Goal: Check status: Check status

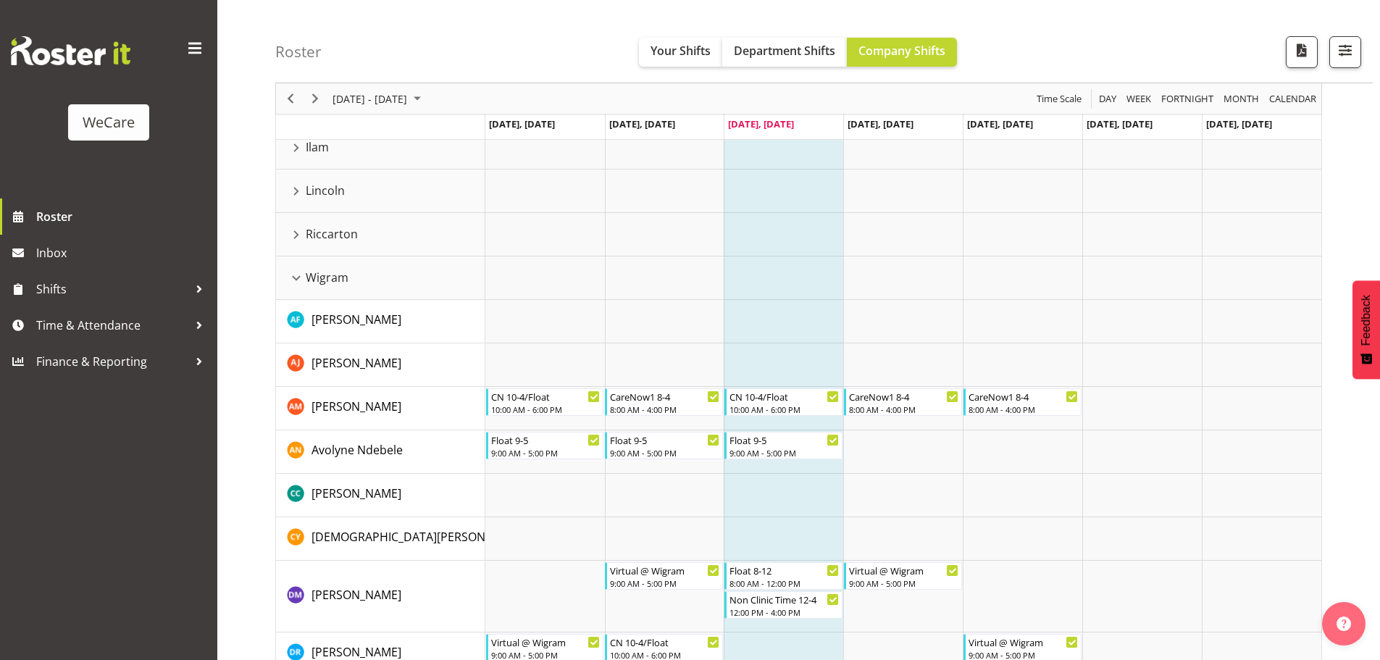
scroll to position [22, 0]
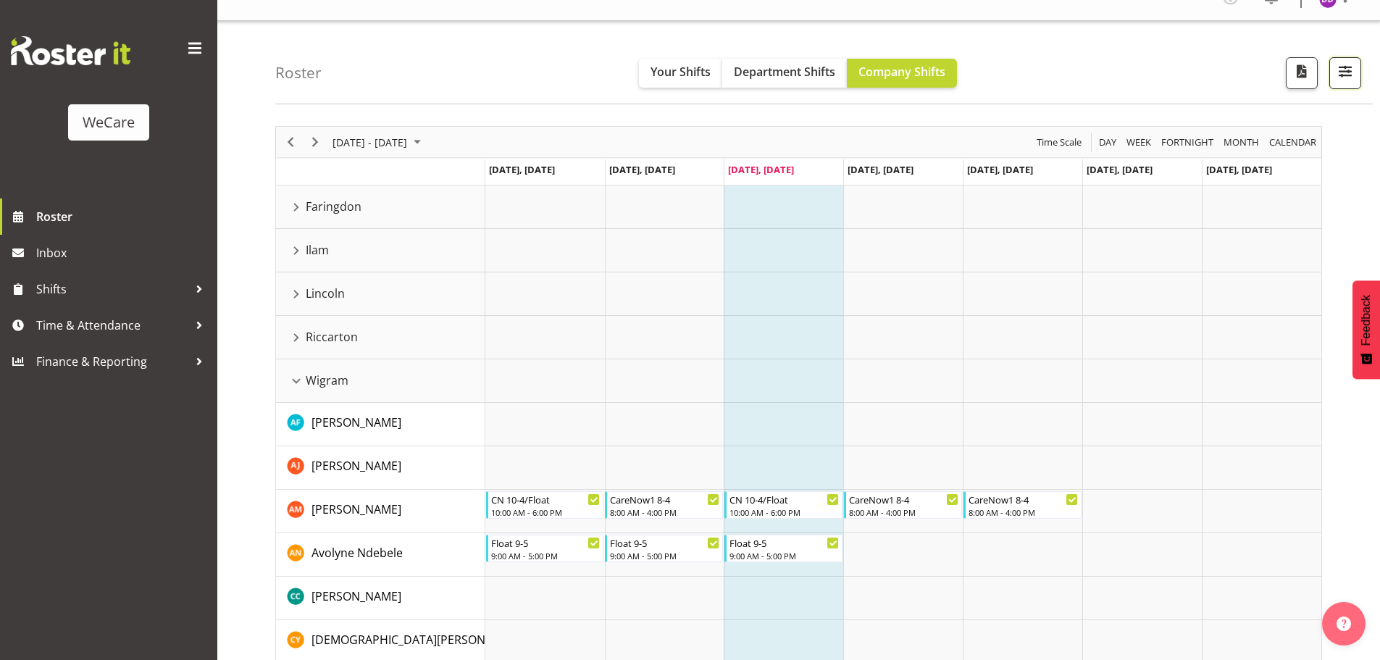
click at [1357, 75] on button "button" at bounding box center [1346, 73] width 32 height 32
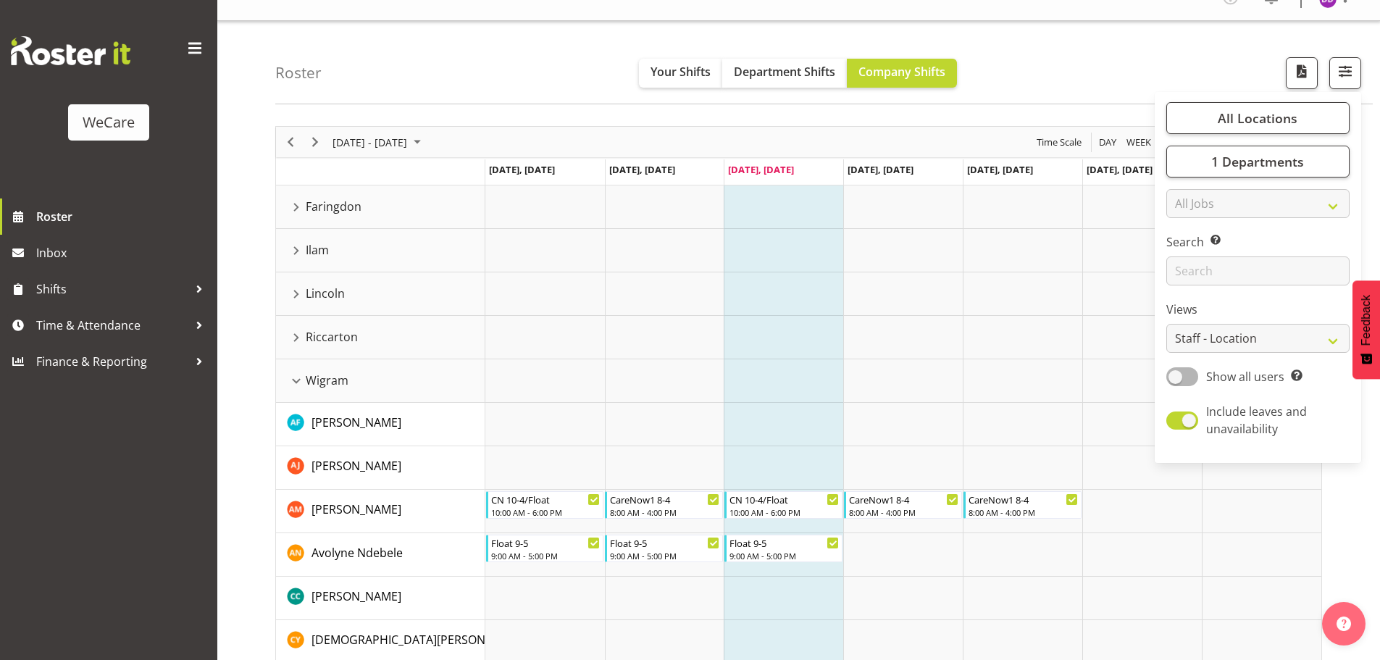
click at [1204, 178] on div "All Locations Clear Business Support Office [GEOGRAPHIC_DATA] Ilam [GEOGRAPHIC_…" at bounding box center [1258, 277] width 207 height 359
click at [1213, 170] on button "1 Departments" at bounding box center [1258, 162] width 183 height 32
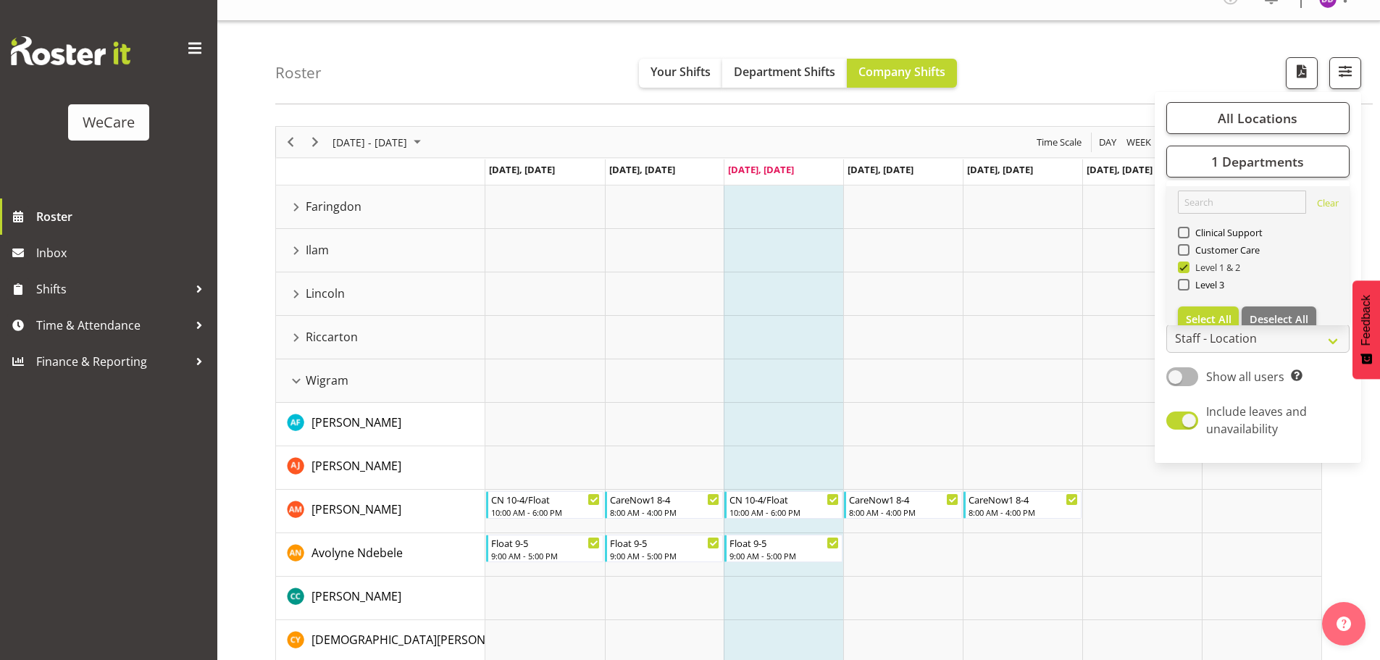
click at [1228, 270] on span "Level 1 & 2" at bounding box center [1215, 268] width 51 height 12
click at [1188, 270] on input "Level 1 & 2" at bounding box center [1182, 267] width 9 height 9
checkbox input "false"
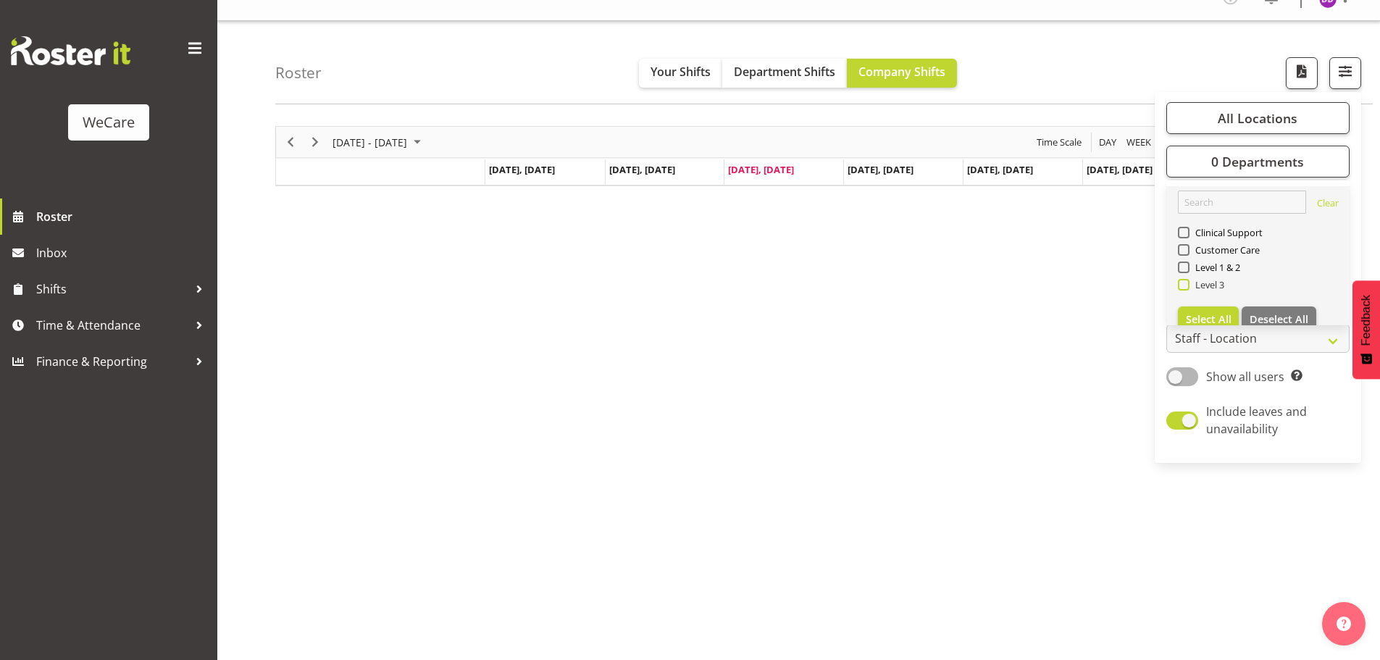
click at [1189, 283] on span at bounding box center [1184, 285] width 12 height 12
click at [1188, 283] on input "Level 3" at bounding box center [1182, 284] width 9 height 9
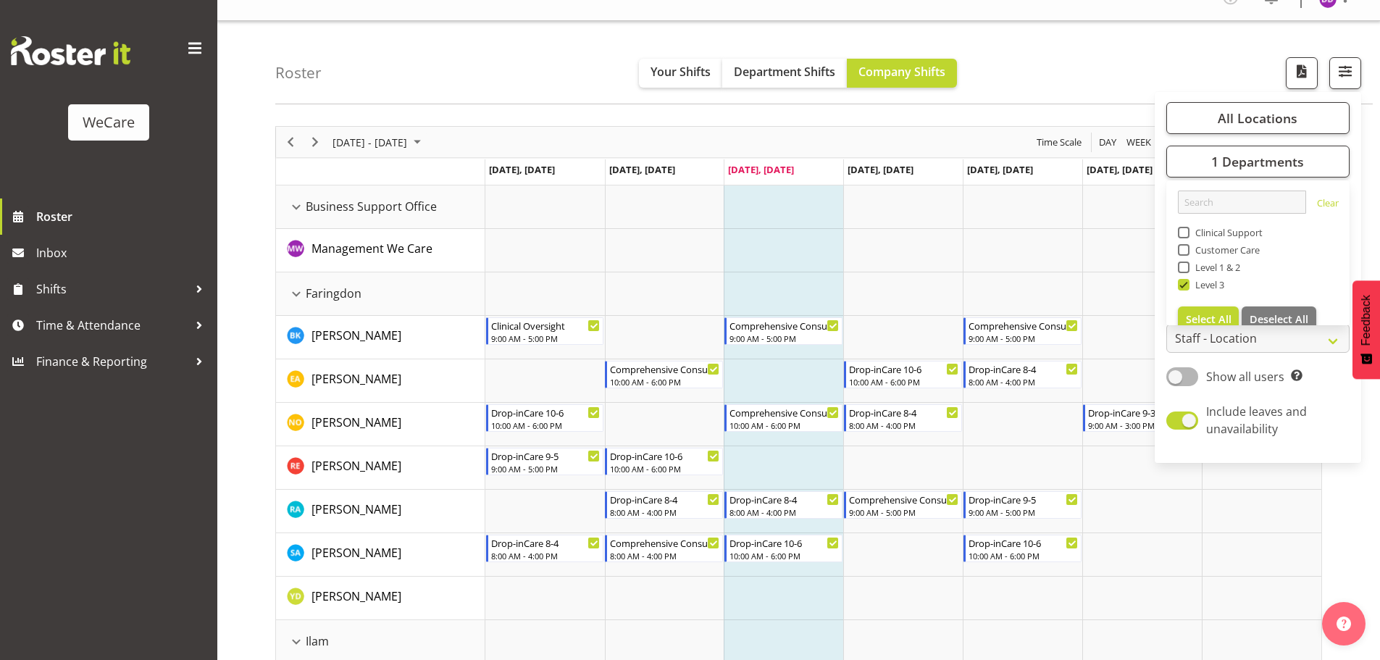
click at [543, 65] on div "Roster Your Shifts Department Shifts Company Shifts All Locations Clear Busines…" at bounding box center [824, 62] width 1098 height 83
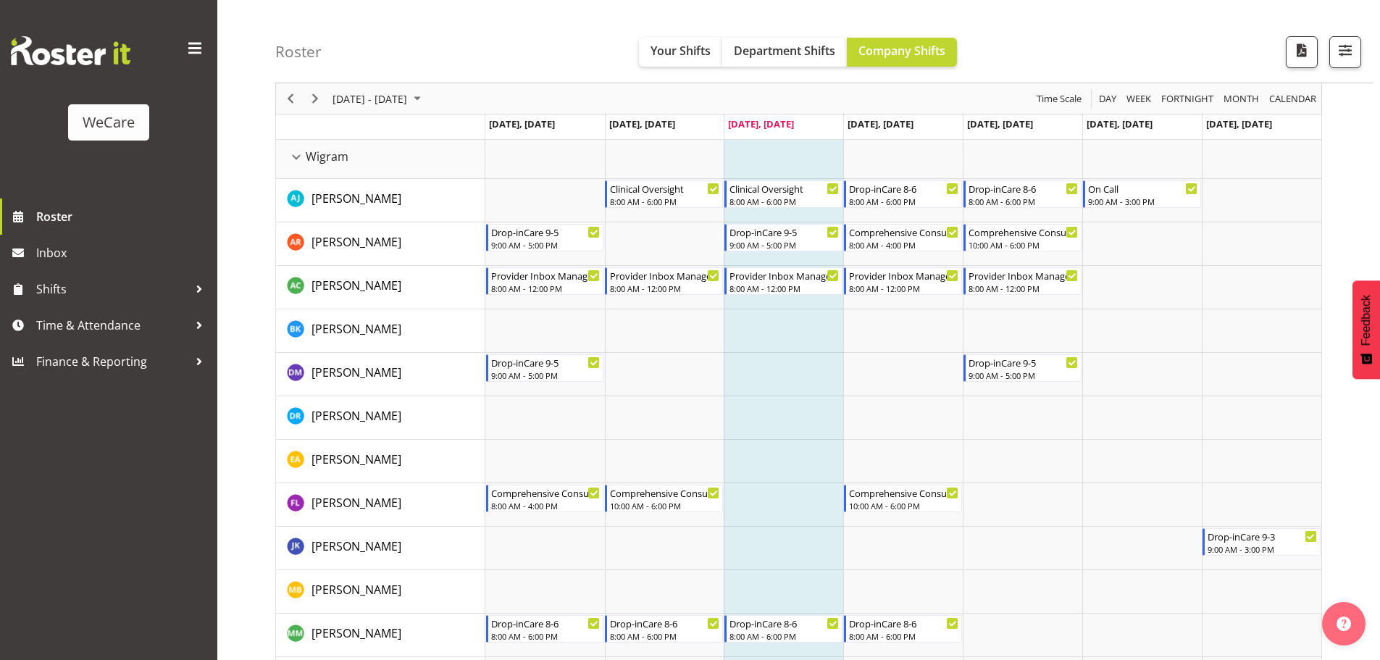
scroll to position [1181, 0]
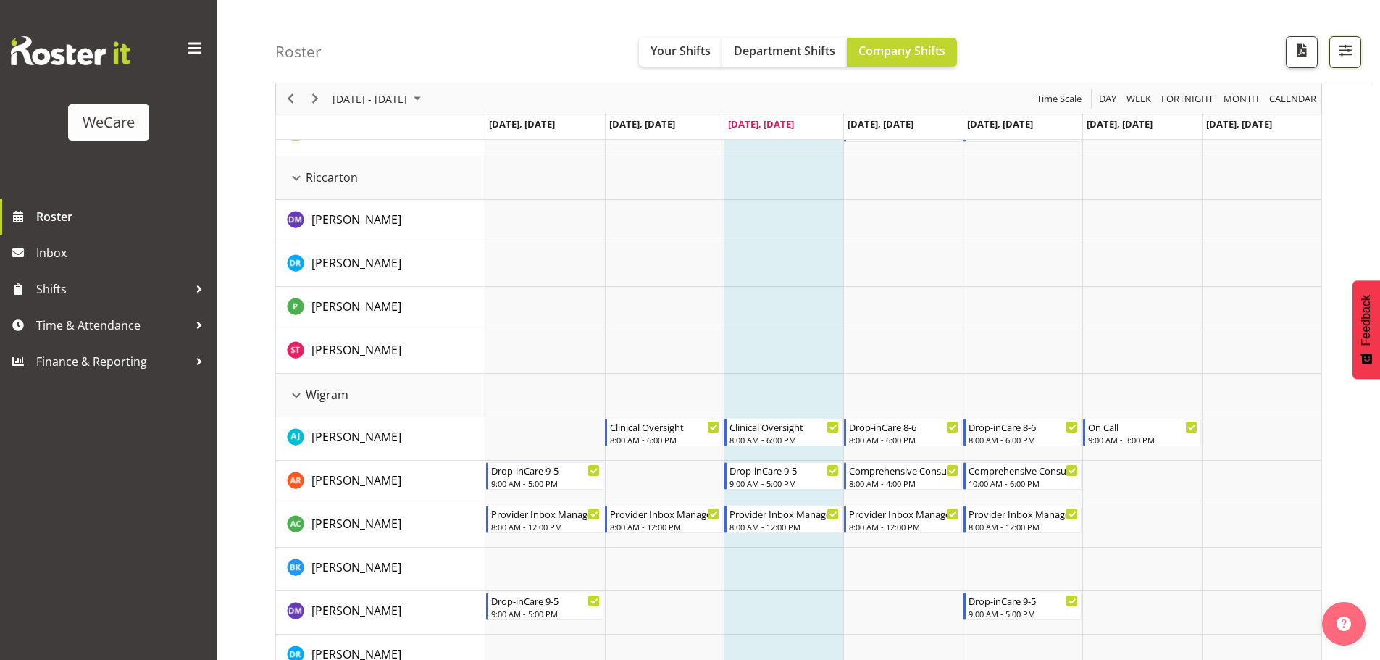
drag, startPoint x: 1344, startPoint y: 41, endPoint x: 1316, endPoint y: 107, distance: 71.5
click at [1343, 40] on button "button" at bounding box center [1346, 52] width 32 height 32
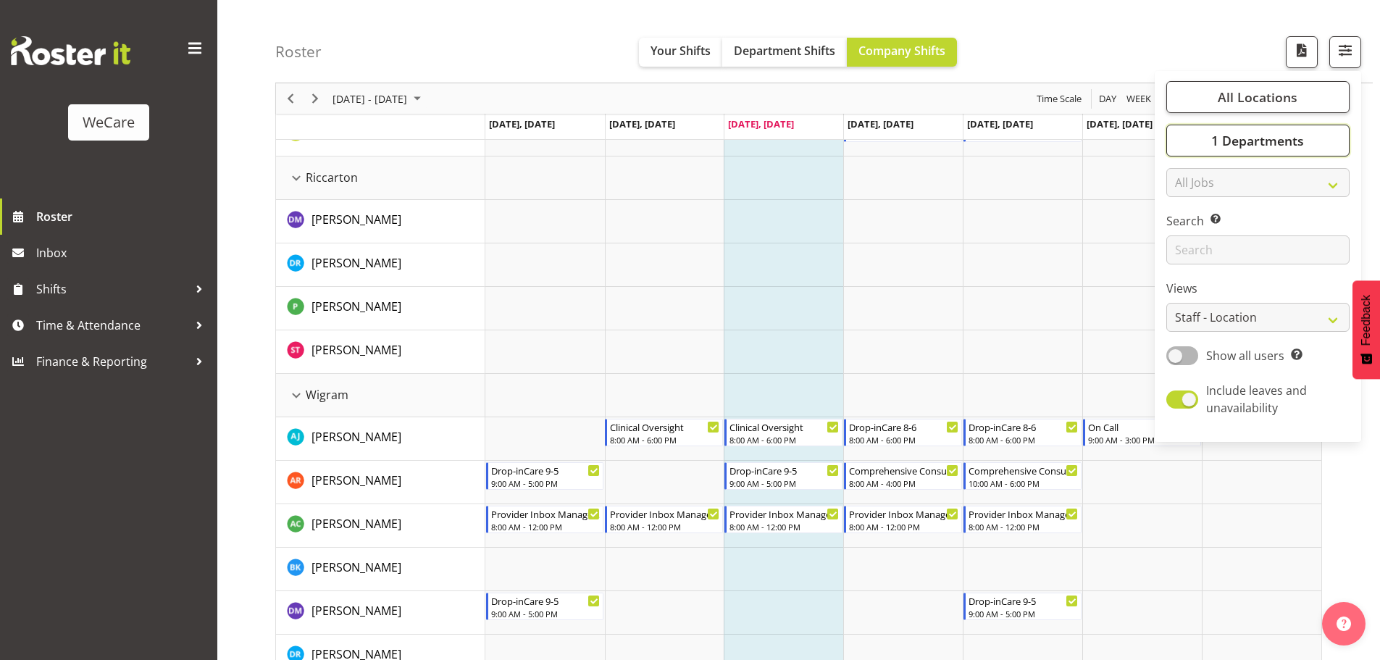
click at [1296, 146] on span "1 Departments" at bounding box center [1258, 140] width 93 height 17
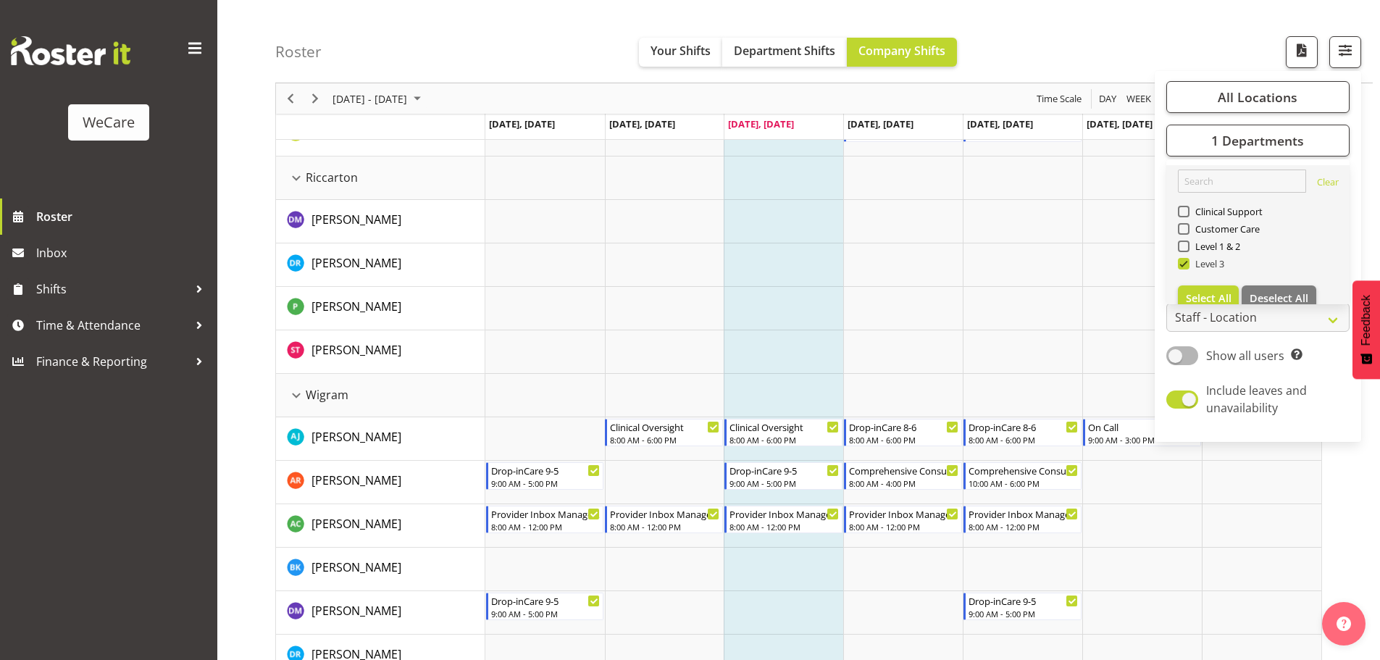
click at [1205, 265] on span "Level 3" at bounding box center [1208, 264] width 36 height 12
click at [1188, 265] on input "Level 3" at bounding box center [1182, 263] width 9 height 9
checkbox input "false"
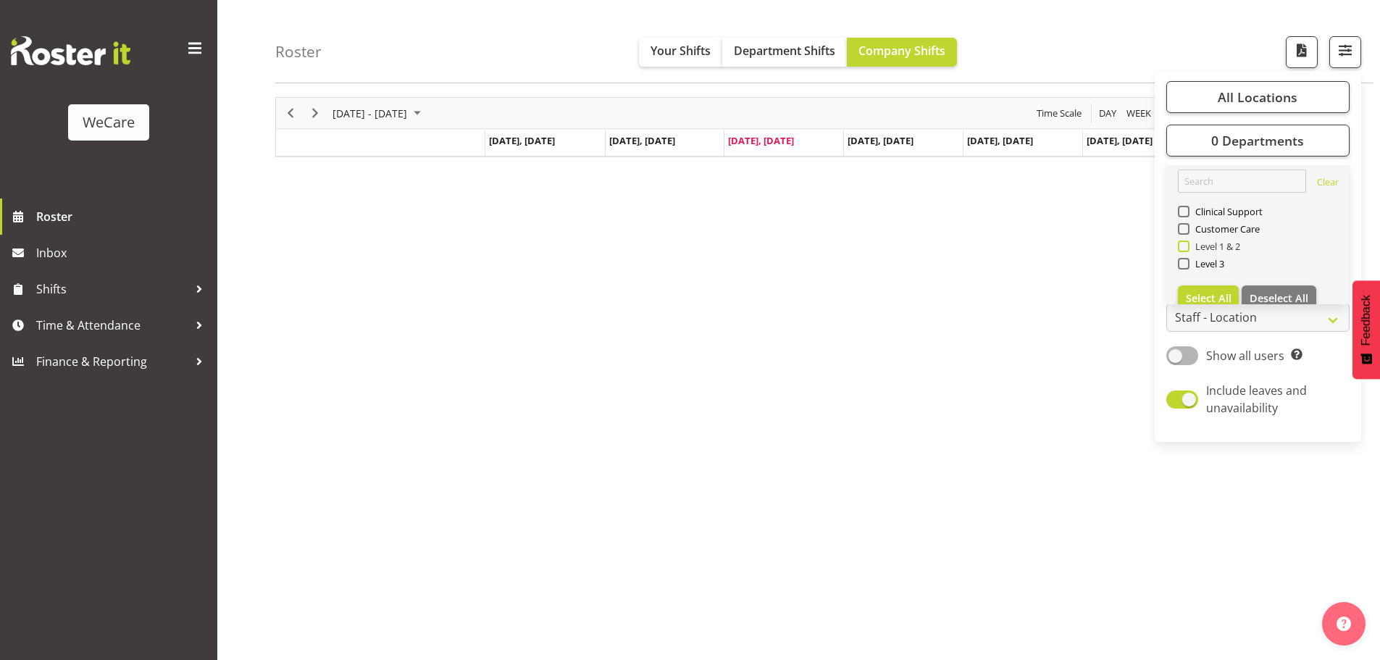
click at [1185, 246] on span at bounding box center [1184, 247] width 12 height 12
click at [1185, 246] on input "Level 1 & 2" at bounding box center [1182, 246] width 9 height 9
checkbox input "true"
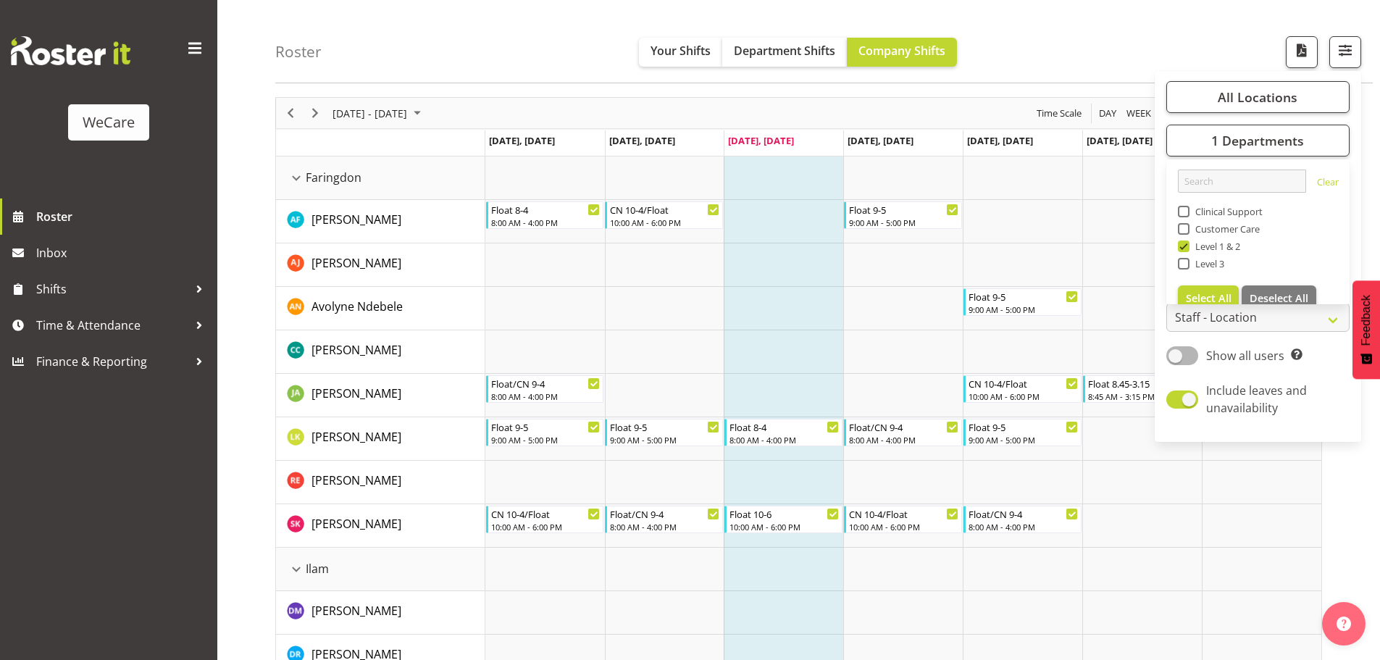
click at [555, 63] on div "Roster Your Shifts Department Shifts Company Shifts All Locations Clear Busines…" at bounding box center [824, 41] width 1098 height 83
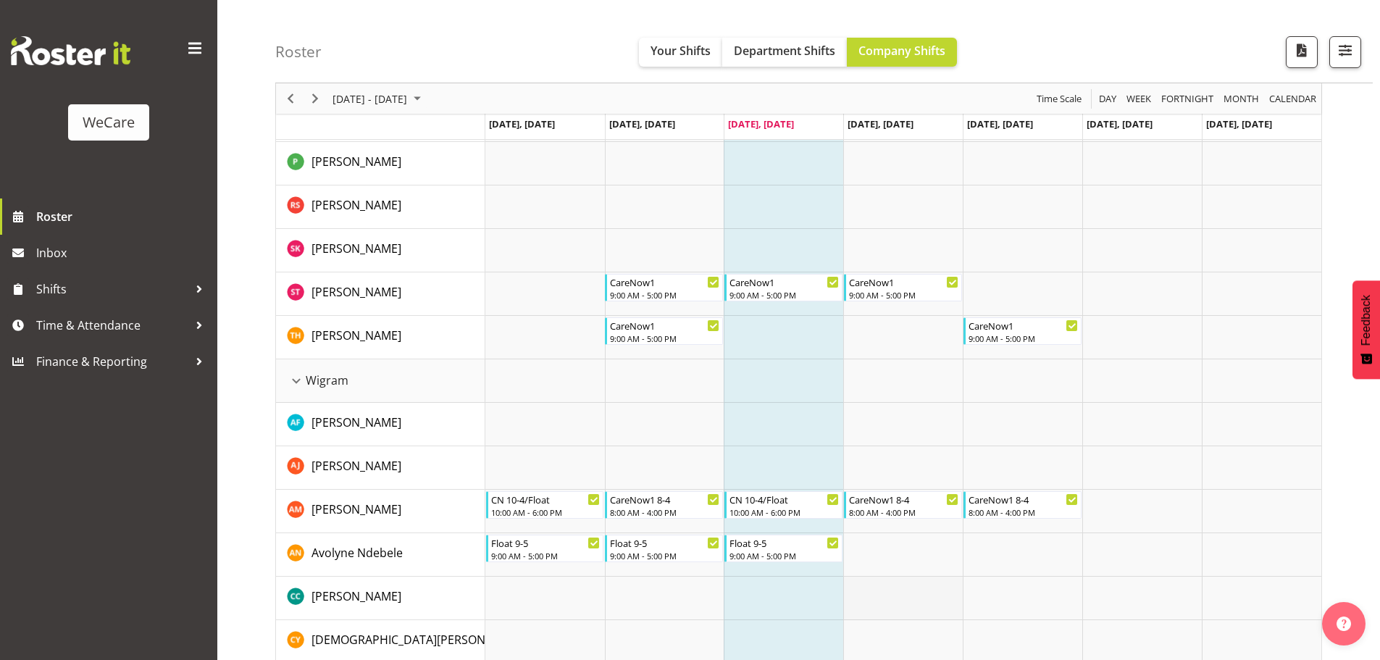
scroll to position [1920, 0]
